Goal: Information Seeking & Learning: Learn about a topic

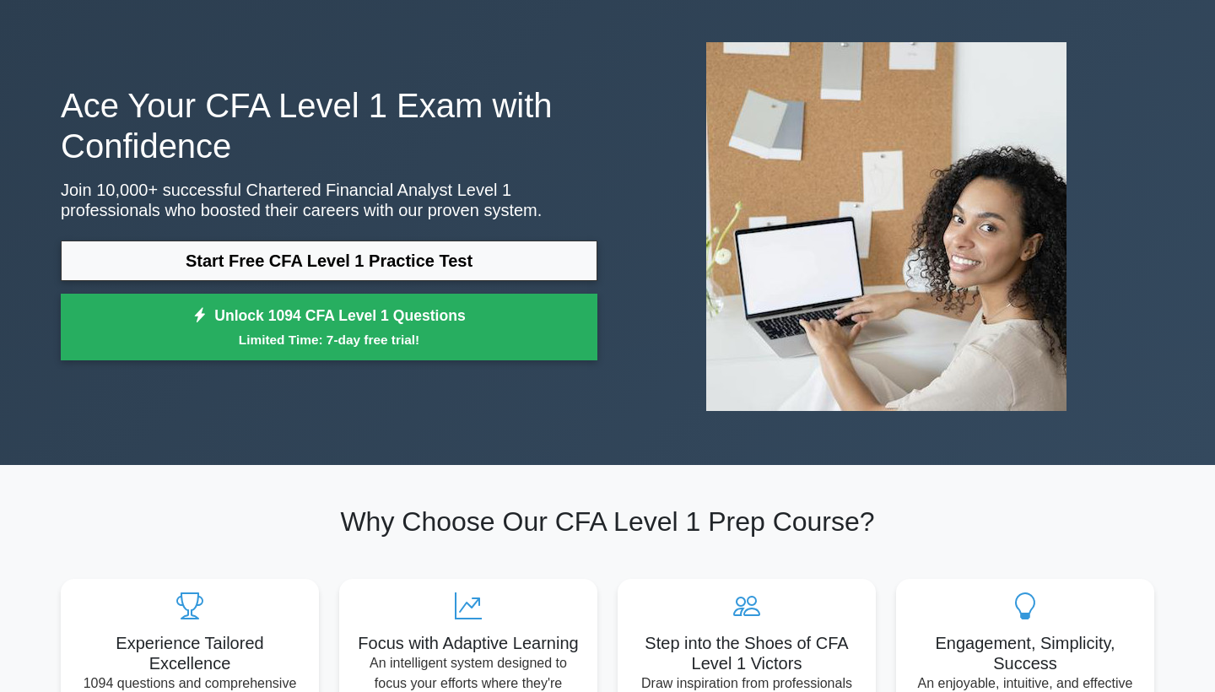
scroll to position [81, 0]
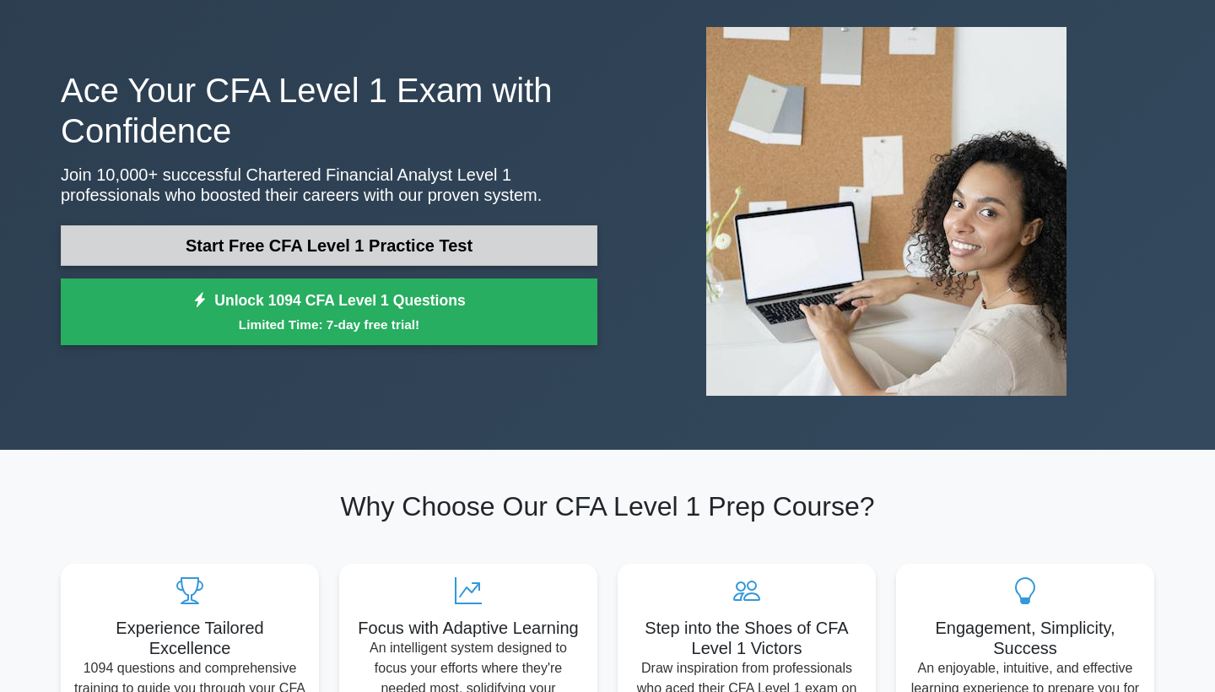
click at [301, 244] on link "Start Free CFA Level 1 Practice Test" at bounding box center [329, 245] width 536 height 40
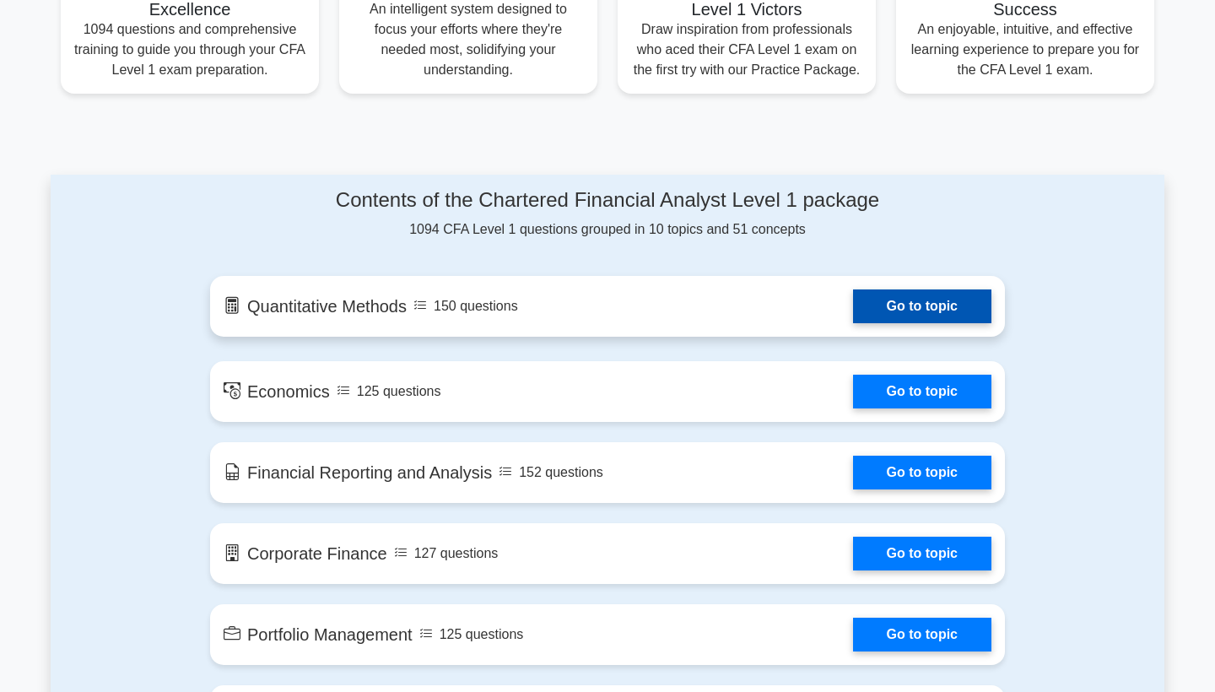
scroll to position [739, 0]
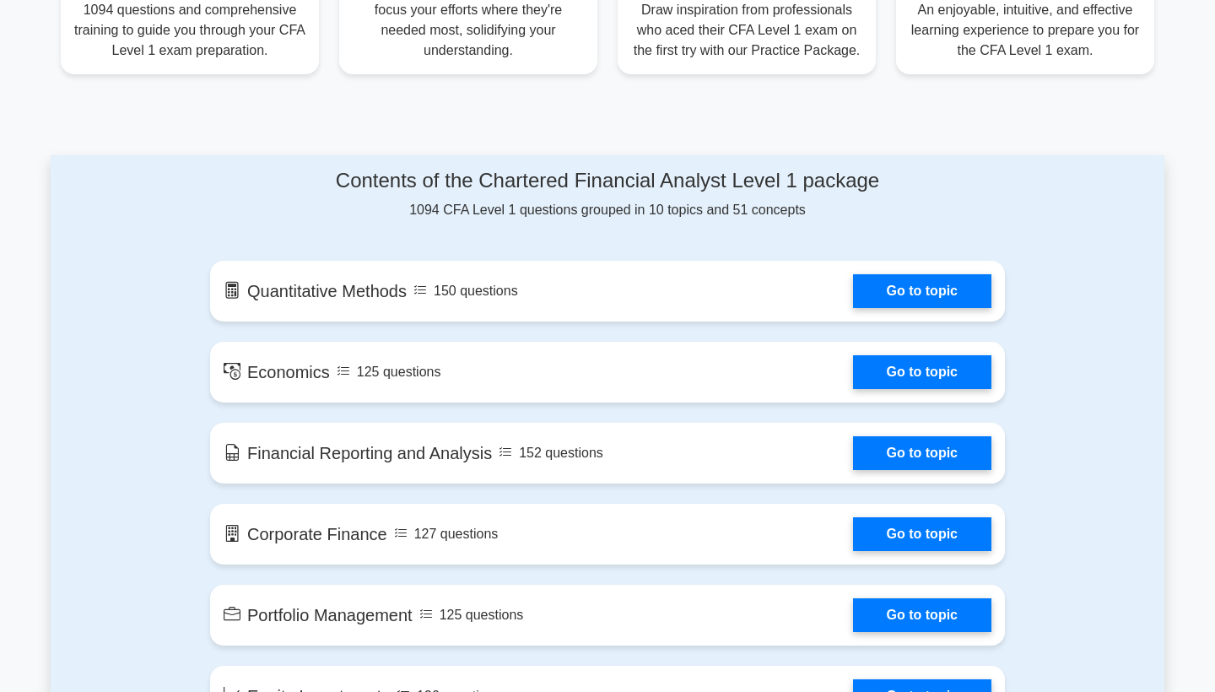
drag, startPoint x: 341, startPoint y: 180, endPoint x: 805, endPoint y: 212, distance: 464.9
click at [805, 212] on div "Contents of the Chartered Financial Analyst Level 1 package 1094 CFA Level 1 qu…" at bounding box center [607, 194] width 795 height 51
click at [850, 209] on div "Contents of the Chartered Financial Analyst Level 1 package 1094 CFA Level 1 qu…" at bounding box center [607, 194] width 795 height 51
drag, startPoint x: 338, startPoint y: 180, endPoint x: 811, endPoint y: 213, distance: 474.4
click at [811, 213] on div "Contents of the Chartered Financial Analyst Level 1 package 1094 CFA Level 1 qu…" at bounding box center [607, 194] width 795 height 51
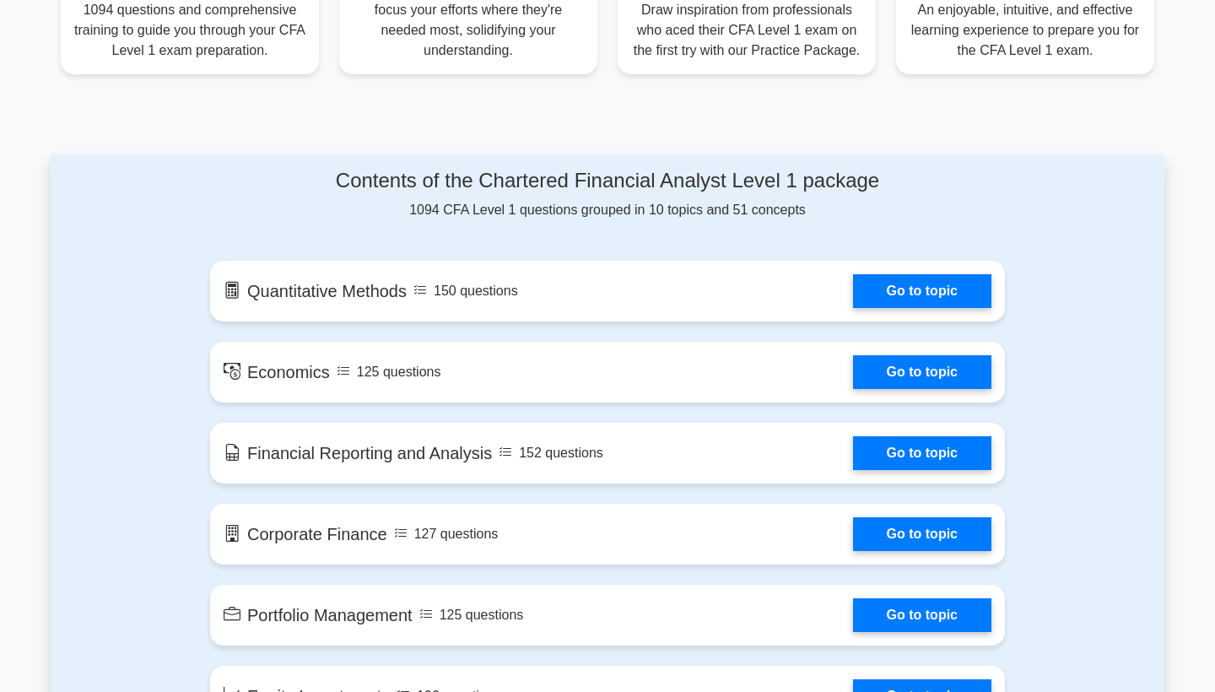
click at [811, 213] on div "Contents of the Chartered Financial Analyst Level 1 package 1094 CFA Level 1 qu…" at bounding box center [607, 194] width 795 height 51
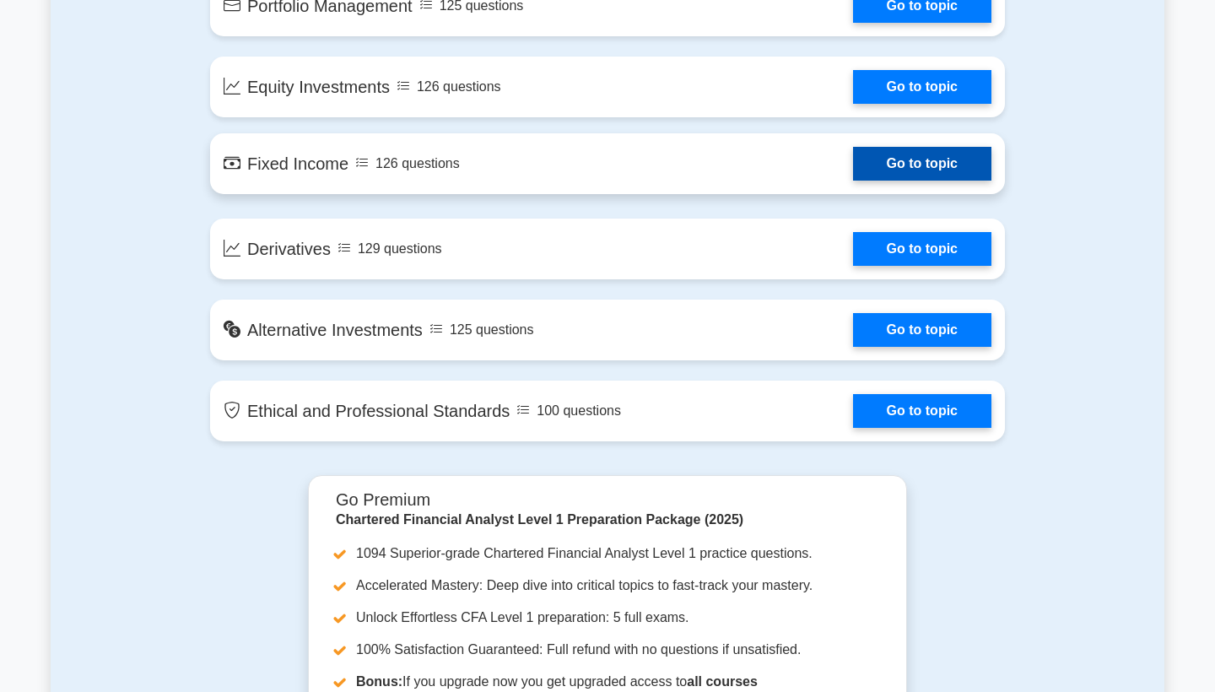
scroll to position [1480, 0]
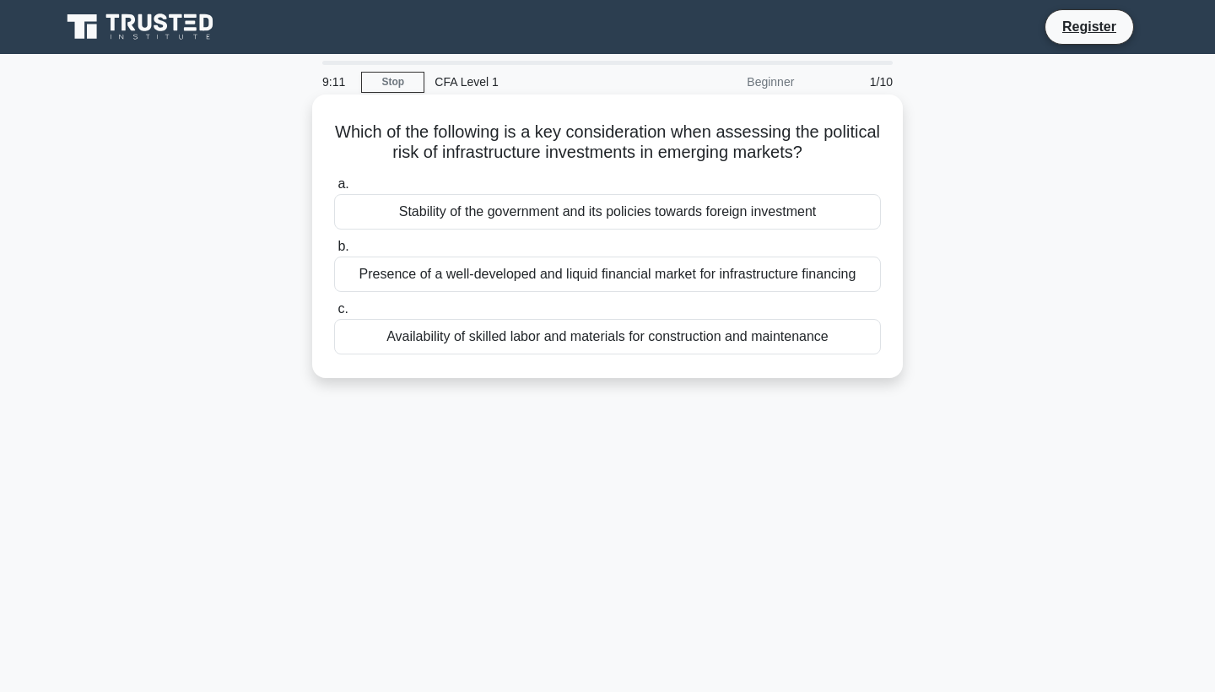
click at [614, 333] on div "Availability of skilled labor and materials for construction and maintenance" at bounding box center [607, 336] width 547 height 35
click at [334, 315] on input "c. Availability of skilled labor and materials for construction and maintenance" at bounding box center [334, 309] width 0 height 11
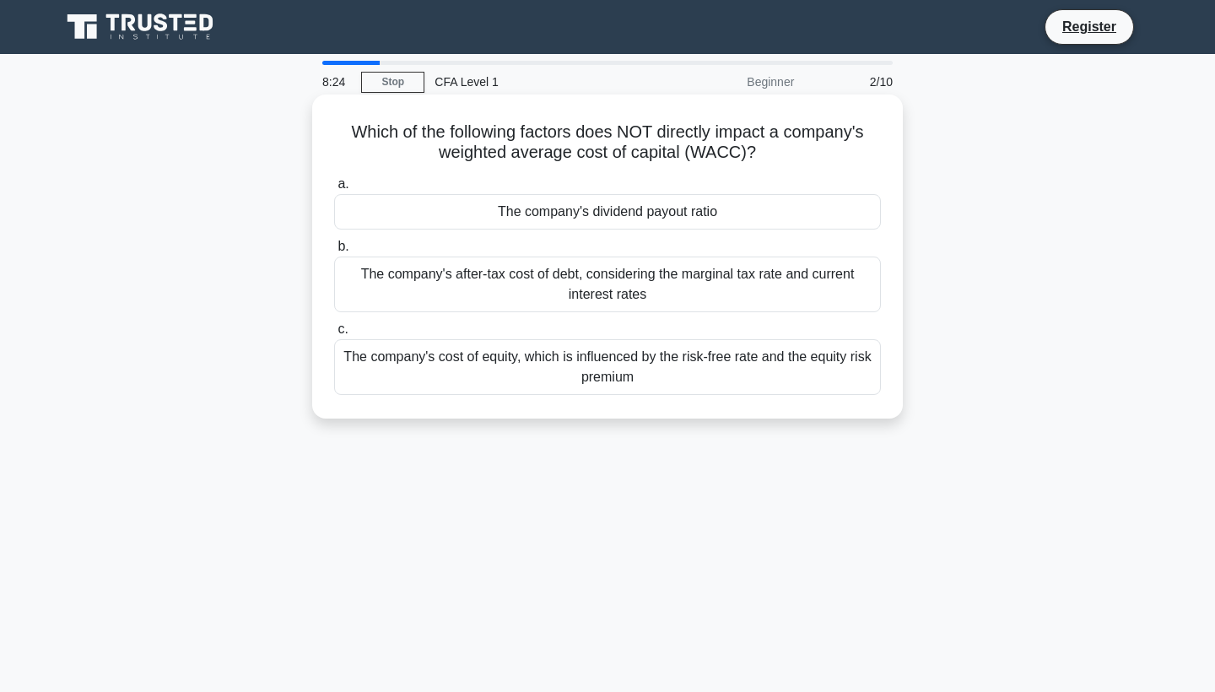
click at [598, 369] on div "The company's cost of equity, which is influenced by the risk-free rate and the…" at bounding box center [607, 367] width 547 height 56
click at [334, 335] on input "c. The company's cost of equity, which is influenced by the risk-free rate and …" at bounding box center [334, 329] width 0 height 11
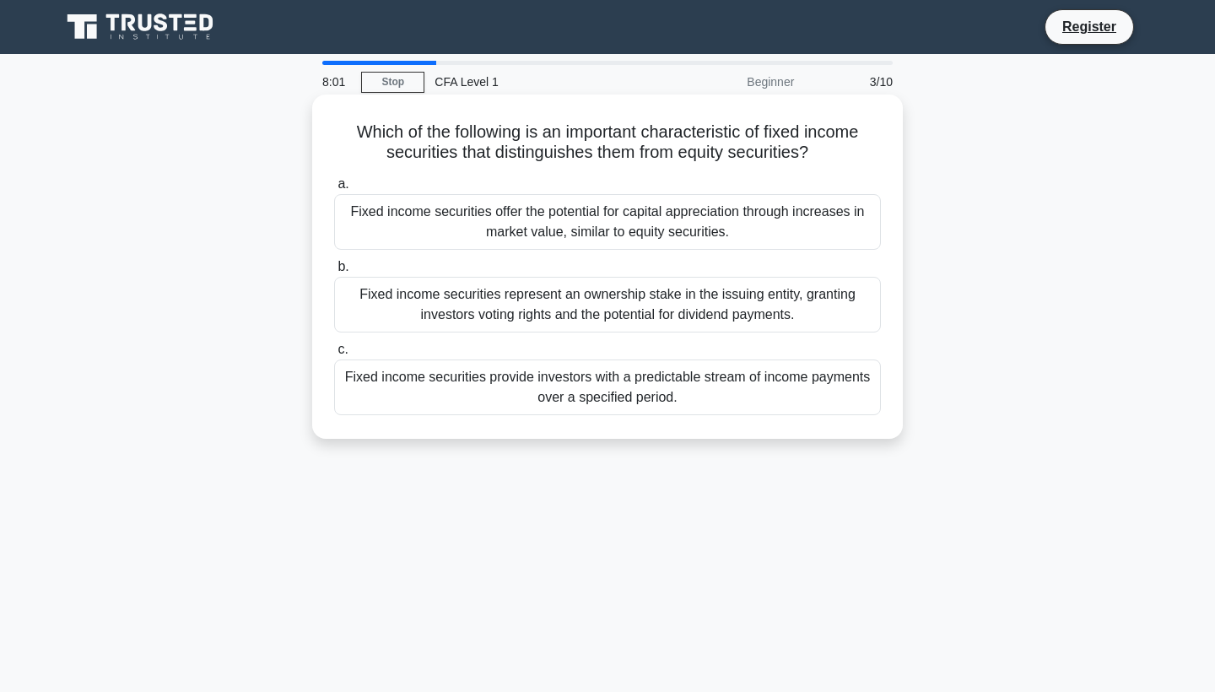
click at [586, 234] on div "Fixed income securities offer the potential for capital appreciation through in…" at bounding box center [607, 222] width 547 height 56
click at [334, 190] on input "a. Fixed income securities offer the potential for capital appreciation through…" at bounding box center [334, 184] width 0 height 11
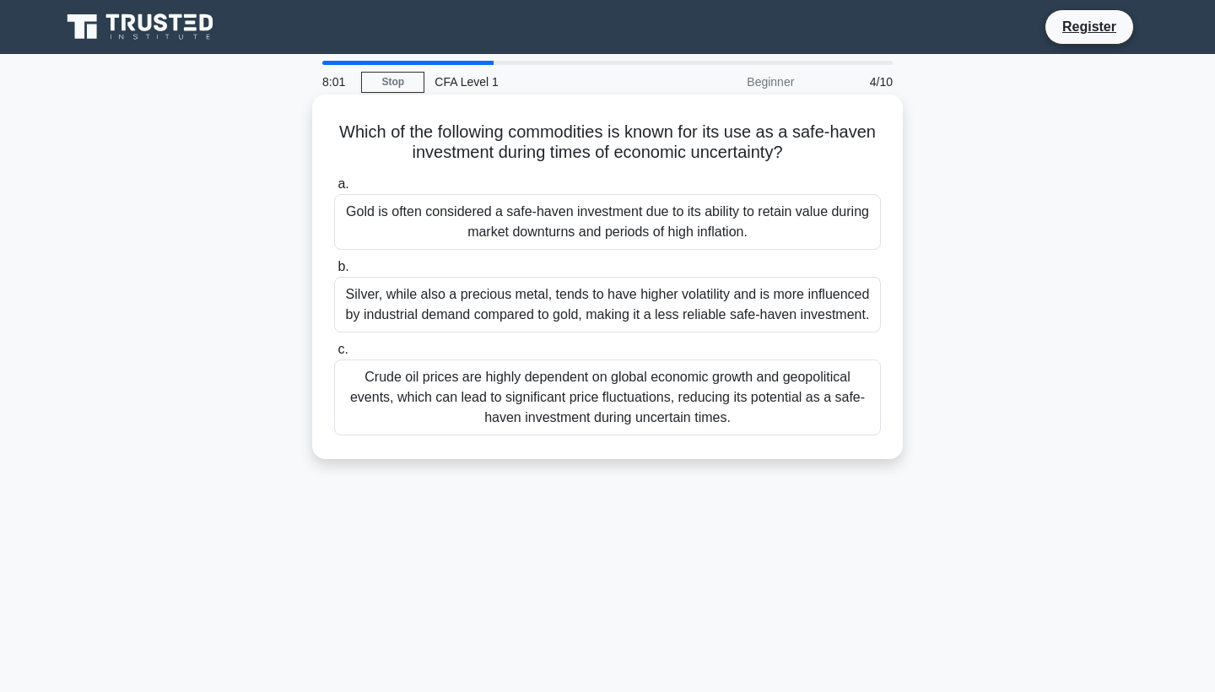
click at [532, 342] on label "c. Crude oil prices are highly dependent on global economic growth and geopolit…" at bounding box center [607, 387] width 547 height 96
click at [334, 344] on input "c. Crude oil prices are highly dependent on global economic growth and geopolit…" at bounding box center [334, 349] width 0 height 11
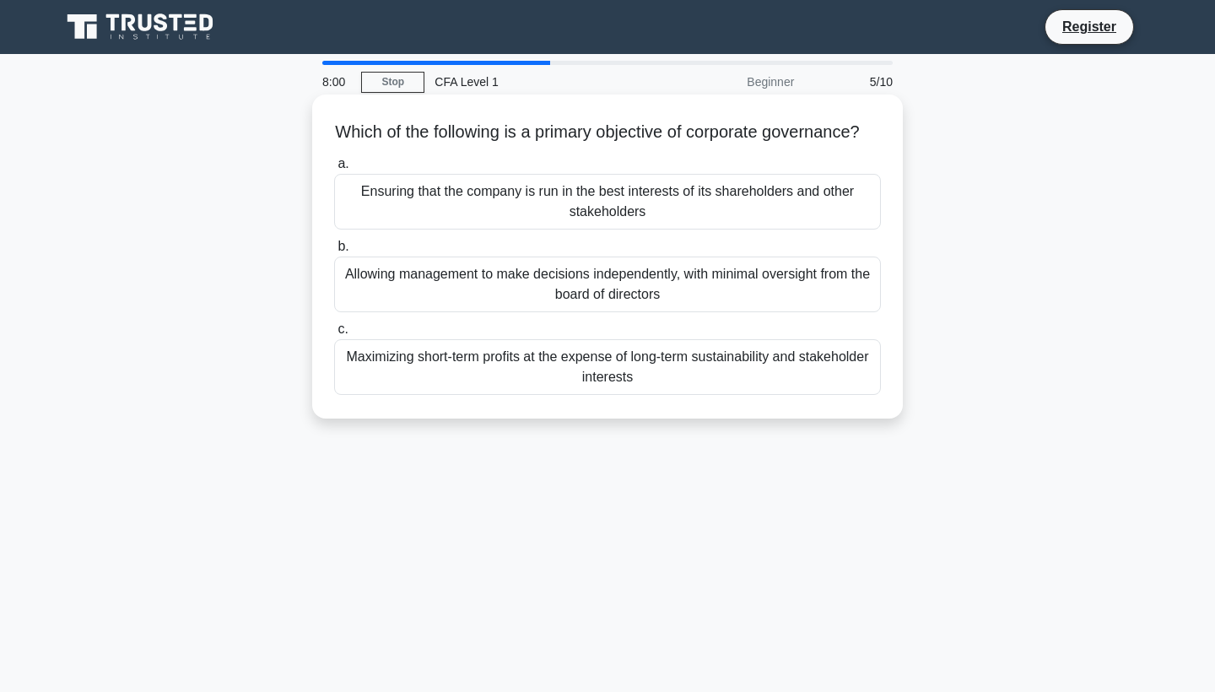
click at [560, 309] on div "Allowing management to make decisions independently, with minimal oversight fro…" at bounding box center [607, 284] width 547 height 56
click at [334, 252] on input "b. Allowing management to make decisions independently, with minimal oversight …" at bounding box center [334, 246] width 0 height 11
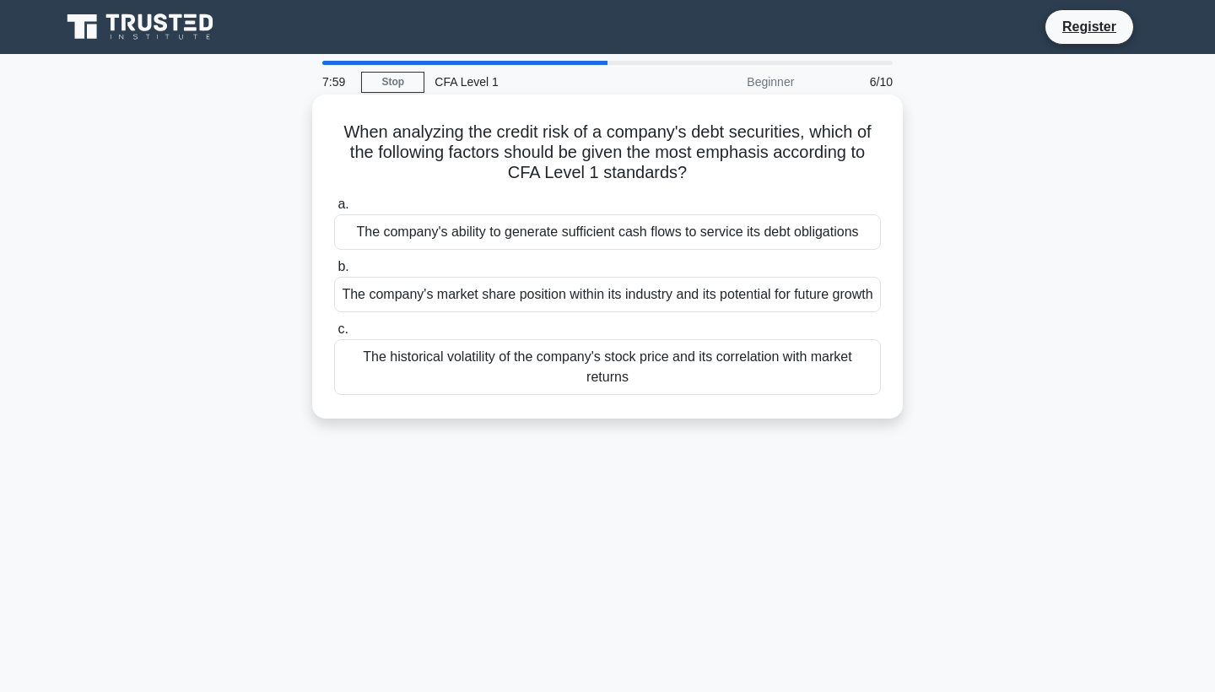
click at [581, 227] on div "The company's ability to generate sufficient cash flows to service its debt obl…" at bounding box center [607, 231] width 547 height 35
click at [334, 210] on input "a. The company's ability to generate sufficient cash flows to service its debt …" at bounding box center [334, 204] width 0 height 11
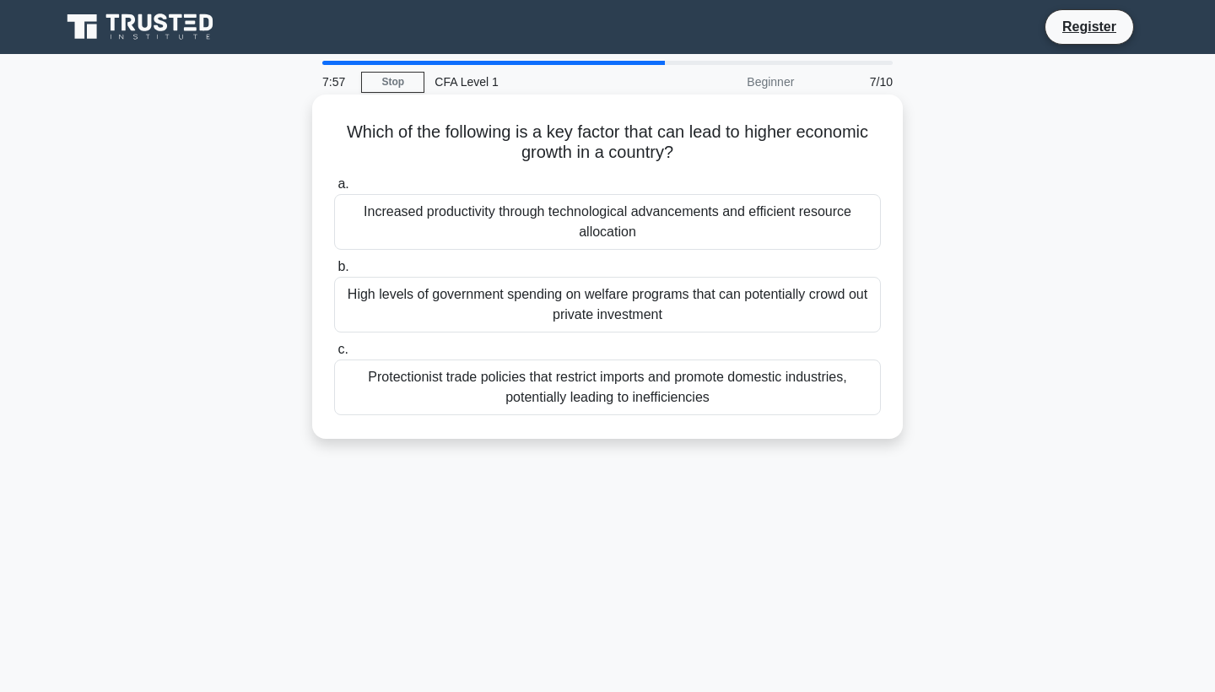
click at [546, 313] on div "High levels of government spending on welfare programs that can potentially cro…" at bounding box center [607, 305] width 547 height 56
click at [334, 272] on input "b. High levels of government spending on welfare programs that can potentially …" at bounding box center [334, 266] width 0 height 11
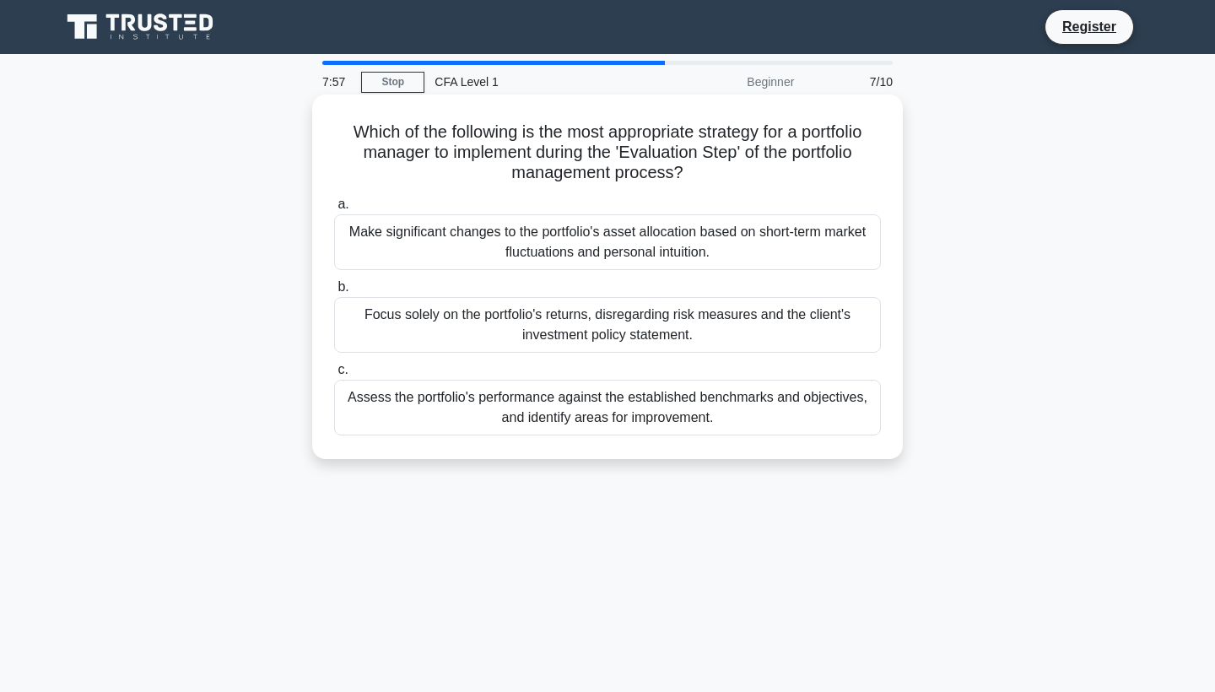
click at [562, 237] on div "Make significant changes to the portfolio's asset allocation based on short-ter…" at bounding box center [607, 242] width 547 height 56
click at [334, 210] on input "a. Make significant changes to the portfolio's asset allocation based on short-…" at bounding box center [334, 204] width 0 height 11
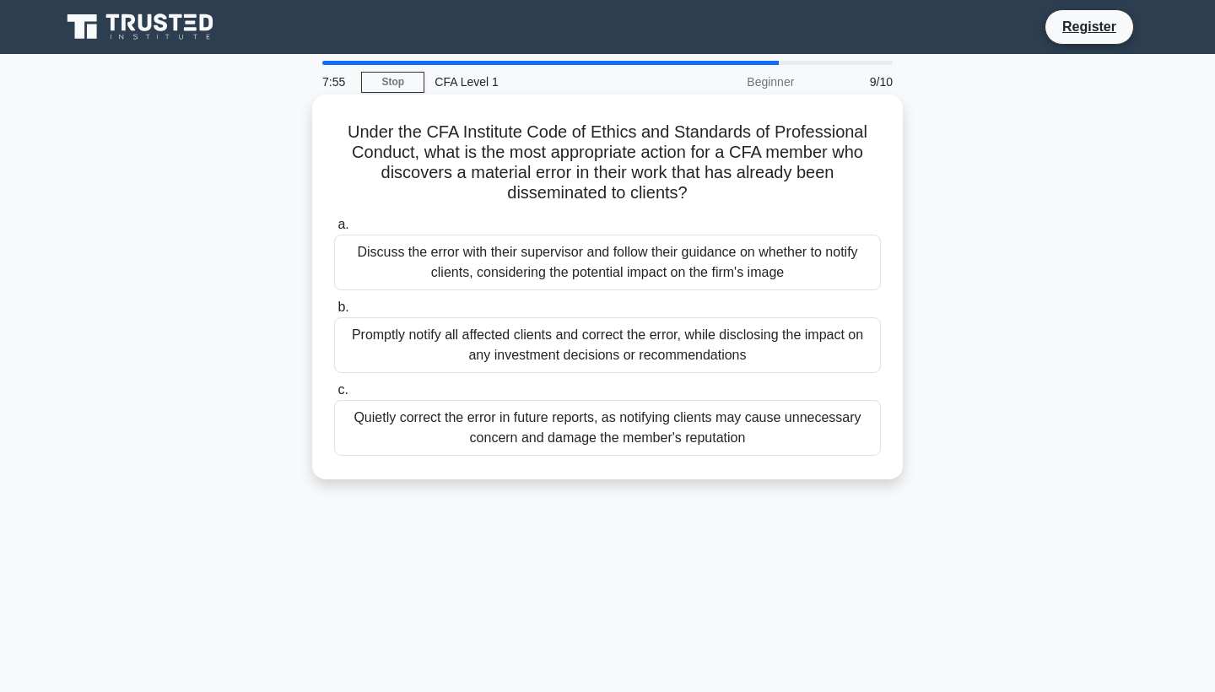
click at [529, 412] on div "Quietly correct the error in future reports, as notifying clients may cause unn…" at bounding box center [607, 428] width 547 height 56
click at [334, 396] on input "c. Quietly correct the error in future reports, as notifying clients may cause …" at bounding box center [334, 390] width 0 height 11
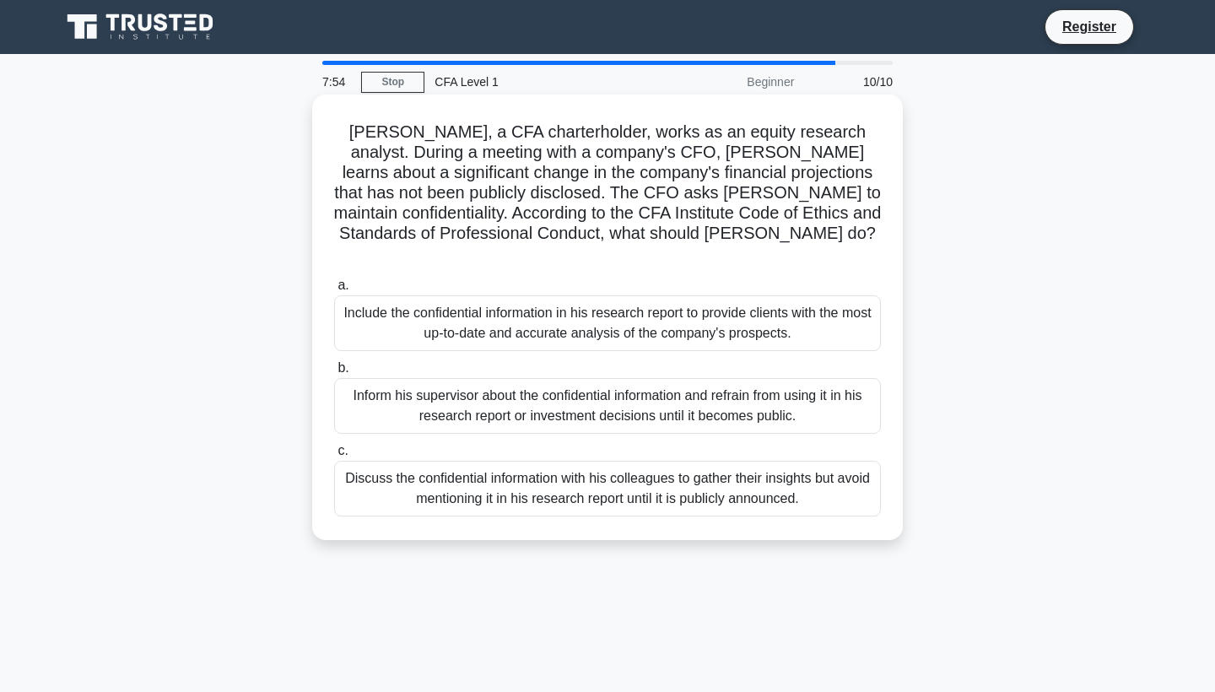
click at [560, 297] on div "Include the confidential information in his research report to provide clients …" at bounding box center [607, 323] width 547 height 56
click at [334, 291] on input "a. Include the confidential information in his research report to provide clien…" at bounding box center [334, 285] width 0 height 11
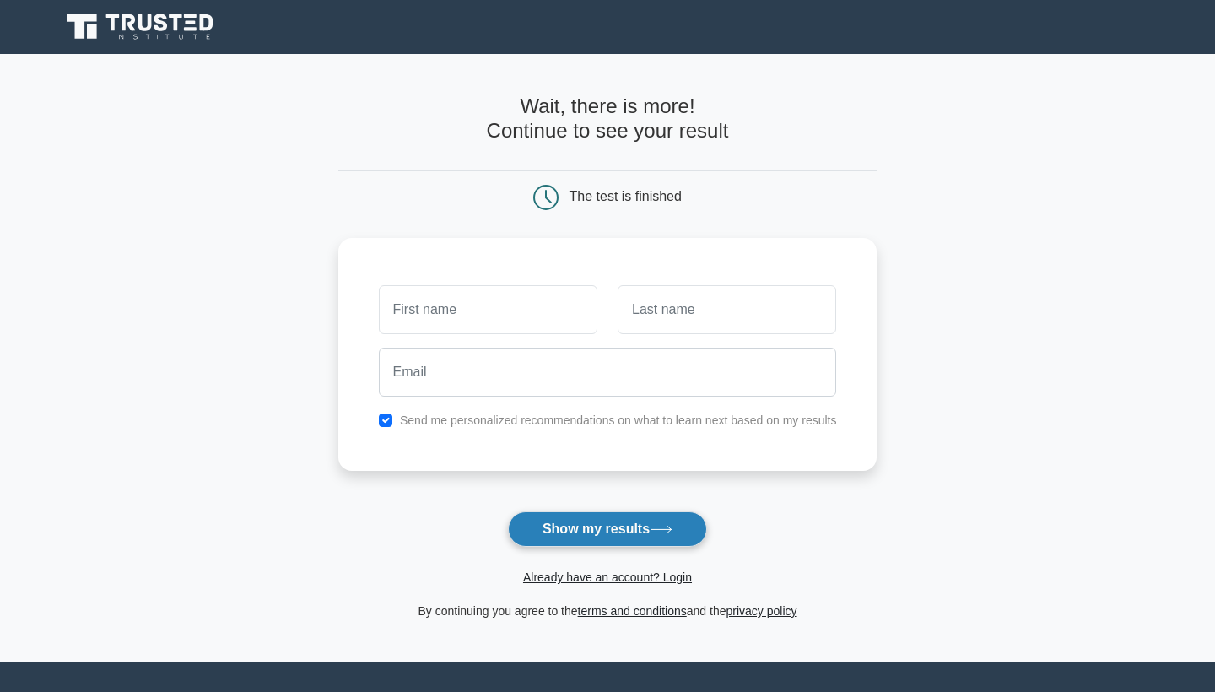
click at [577, 528] on button "Show my results" at bounding box center [607, 528] width 199 height 35
